Goal: Information Seeking & Learning: Learn about a topic

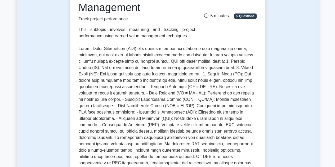
scroll to position [53, 0]
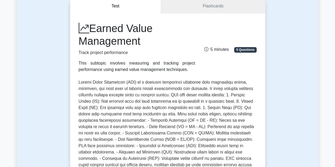
click at [137, 104] on p at bounding box center [168, 146] width 178 height 134
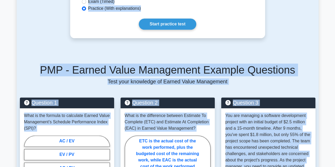
scroll to position [389, 0]
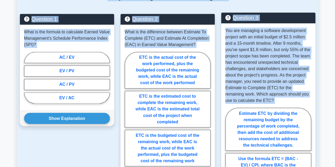
drag, startPoint x: 78, startPoint y: 82, endPoint x: 280, endPoint y: 144, distance: 211.7
click at [280, 144] on div "Test Flashcards Earned Value Management Track project performance This subtopic…" at bounding box center [168, 22] width 302 height 740
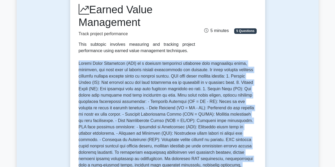
scroll to position [71, 0]
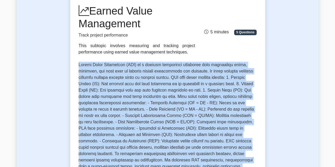
click at [231, 123] on p at bounding box center [168, 129] width 178 height 134
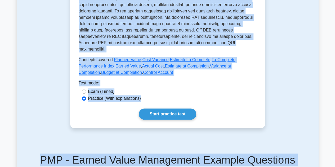
scroll to position [221, 0]
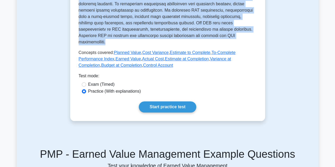
drag, startPoint x: 78, startPoint y: 66, endPoint x: 217, endPoint y: 36, distance: 142.3
copy p "Earned Value Management (EVM) is a project management technique that integrates…"
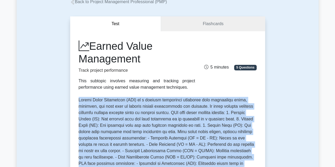
scroll to position [35, 0]
click at [217, 26] on link "Flashcards" at bounding box center [213, 24] width 104 height 15
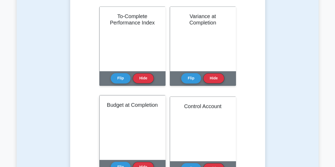
scroll to position [117, 0]
click at [119, 163] on button "Flip" at bounding box center [121, 167] width 20 height 10
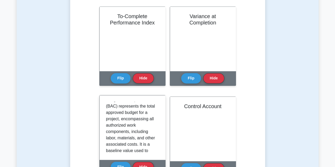
scroll to position [0, 0]
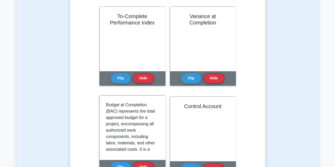
drag, startPoint x: 109, startPoint y: 102, endPoint x: 143, endPoint y: 105, distance: 33.5
drag, startPoint x: 126, startPoint y: 112, endPoint x: 141, endPoint y: 113, distance: 14.9
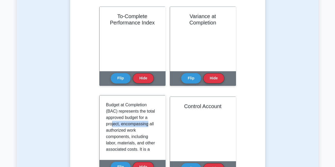
drag, startPoint x: 112, startPoint y: 124, endPoint x: 147, endPoint y: 122, distance: 35.0
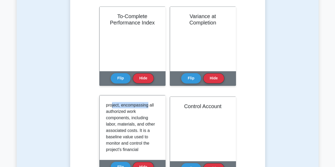
scroll to position [27, 0]
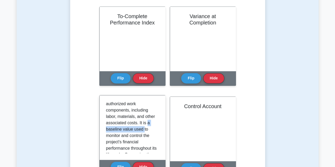
drag, startPoint x: 110, startPoint y: 131, endPoint x: 150, endPoint y: 129, distance: 40.3
click at [150, 129] on p "Budget at Completion (BAC) represents the total approved budget for a project, …" at bounding box center [131, 154] width 51 height 159
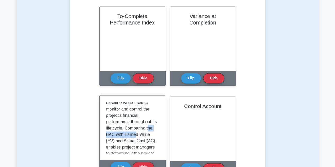
drag, startPoint x: 108, startPoint y: 135, endPoint x: 142, endPoint y: 135, distance: 34.5
click at [142, 135] on p "Budget at Completion (BAC) represents the total approved budget for a project, …" at bounding box center [131, 128] width 51 height 159
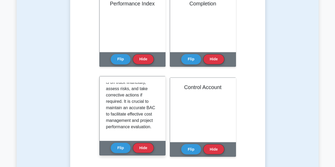
scroll to position [451, 0]
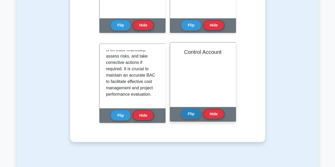
click at [194, 115] on button "Flip" at bounding box center [191, 114] width 20 height 10
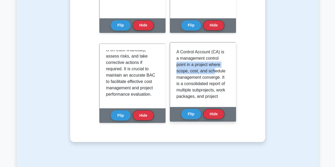
drag, startPoint x: 177, startPoint y: 65, endPoint x: 214, endPoint y: 68, distance: 37.7
click at [214, 68] on p "A Control Account (CA) is a management control point in a project where scope, …" at bounding box center [202, 138] width 51 height 178
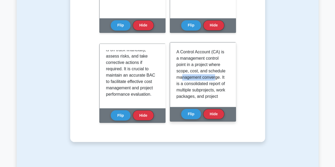
drag, startPoint x: 183, startPoint y: 75, endPoint x: 214, endPoint y: 76, distance: 31.3
click at [214, 77] on p "A Control Account (CA) is a management control point in a project where scope, …" at bounding box center [202, 138] width 51 height 178
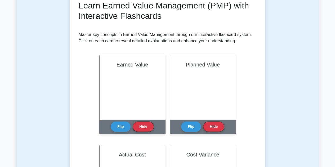
scroll to position [53, 0]
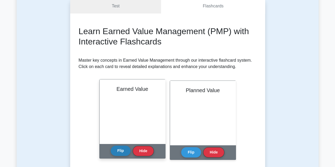
click at [119, 151] on button "Flip" at bounding box center [121, 151] width 20 height 10
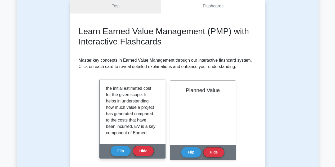
scroll to position [86, 0]
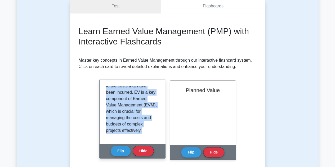
drag, startPoint x: 105, startPoint y: 87, endPoint x: 143, endPoint y: 142, distance: 67.4
click at [143, 143] on div "Earned Value (EV) is a comprehensive metric used to measure a project's health,…" at bounding box center [133, 112] width 66 height 64
copy p "Earned Value (EV) is a comprehensive metric used to measure a project's health,…"
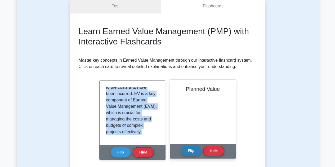
click at [192, 151] on button "Flip" at bounding box center [191, 151] width 20 height 10
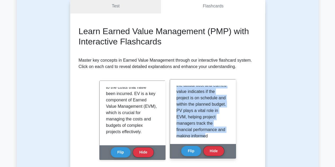
scroll to position [98, 0]
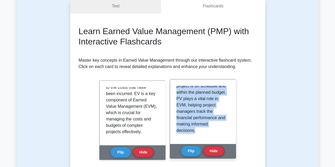
drag, startPoint x: 177, startPoint y: 88, endPoint x: 209, endPoint y: 131, distance: 53.7
click at [214, 137] on div "Planned Value (PV), also known as Budgeted Cost of Work Scheduled (BCWS), repre…" at bounding box center [203, 112] width 53 height 52
copy p "Planned Value (PV), also known as Budgeted Cost of Work Scheduled (BCWS), repre…"
